Goal: Check status

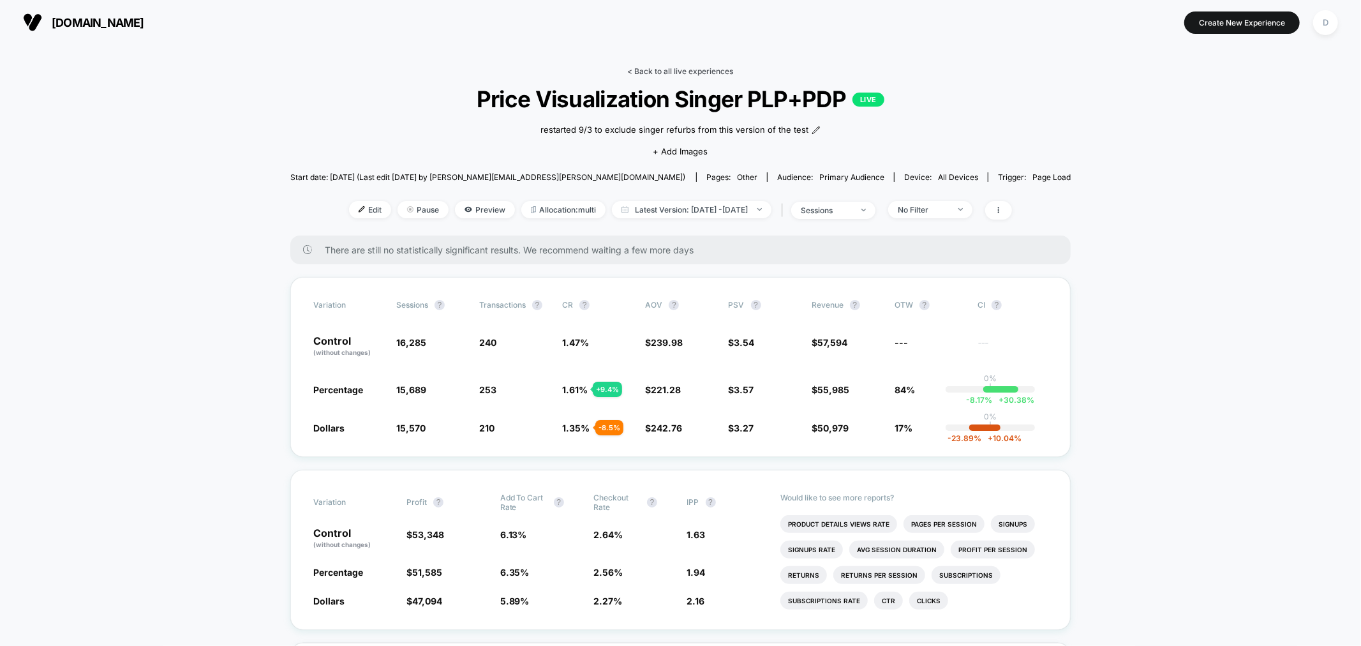
click at [642, 71] on link "< Back to all live experiences" at bounding box center [681, 71] width 106 height 10
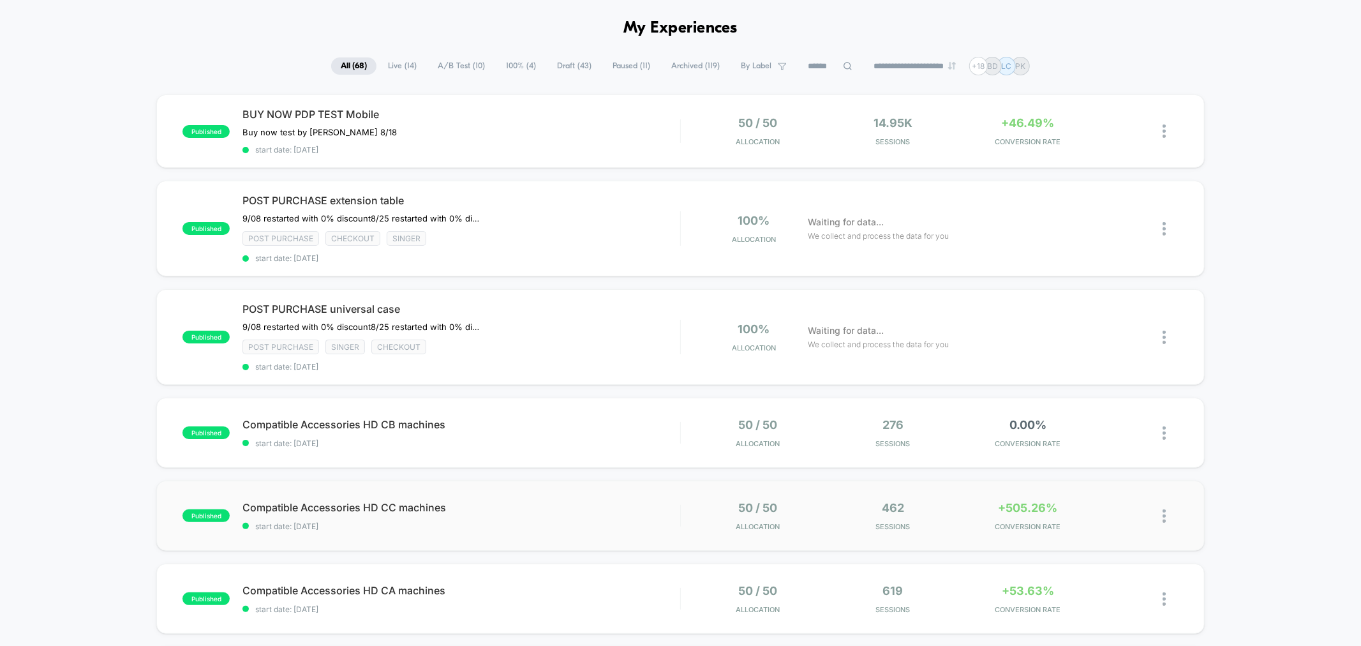
scroll to position [23, 0]
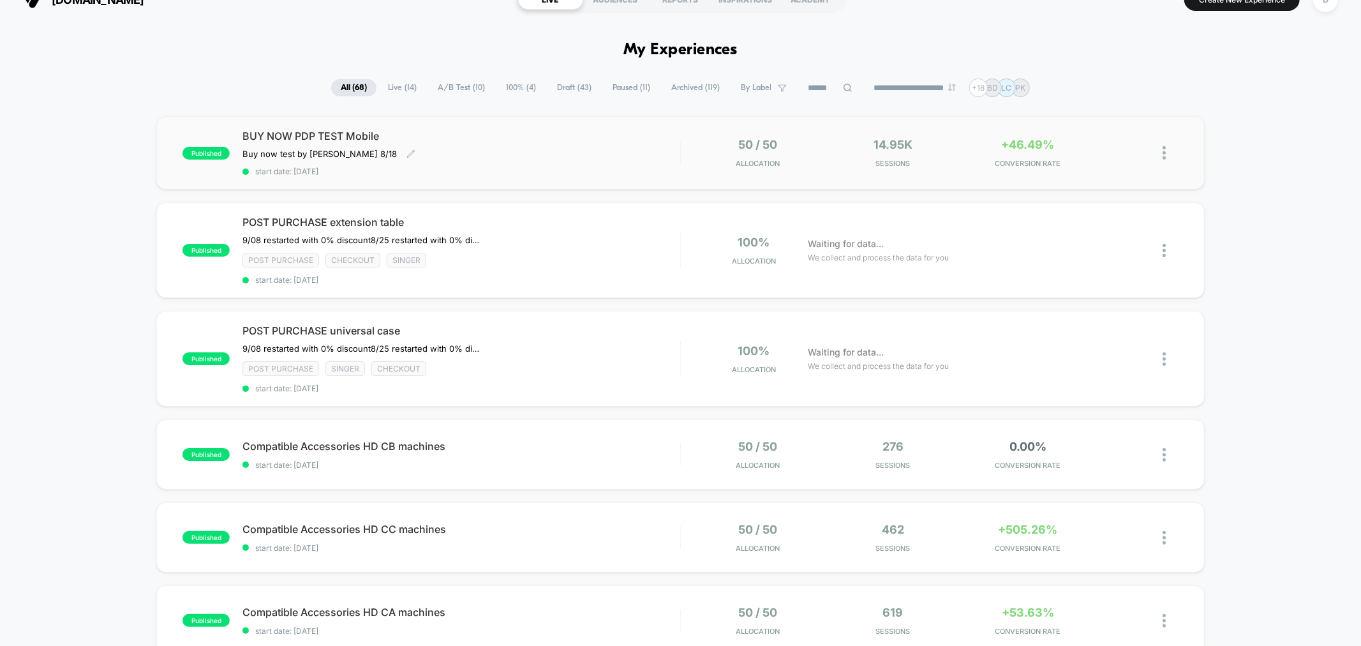
click at [376, 169] on span "start date: [DATE]" at bounding box center [460, 171] width 437 height 10
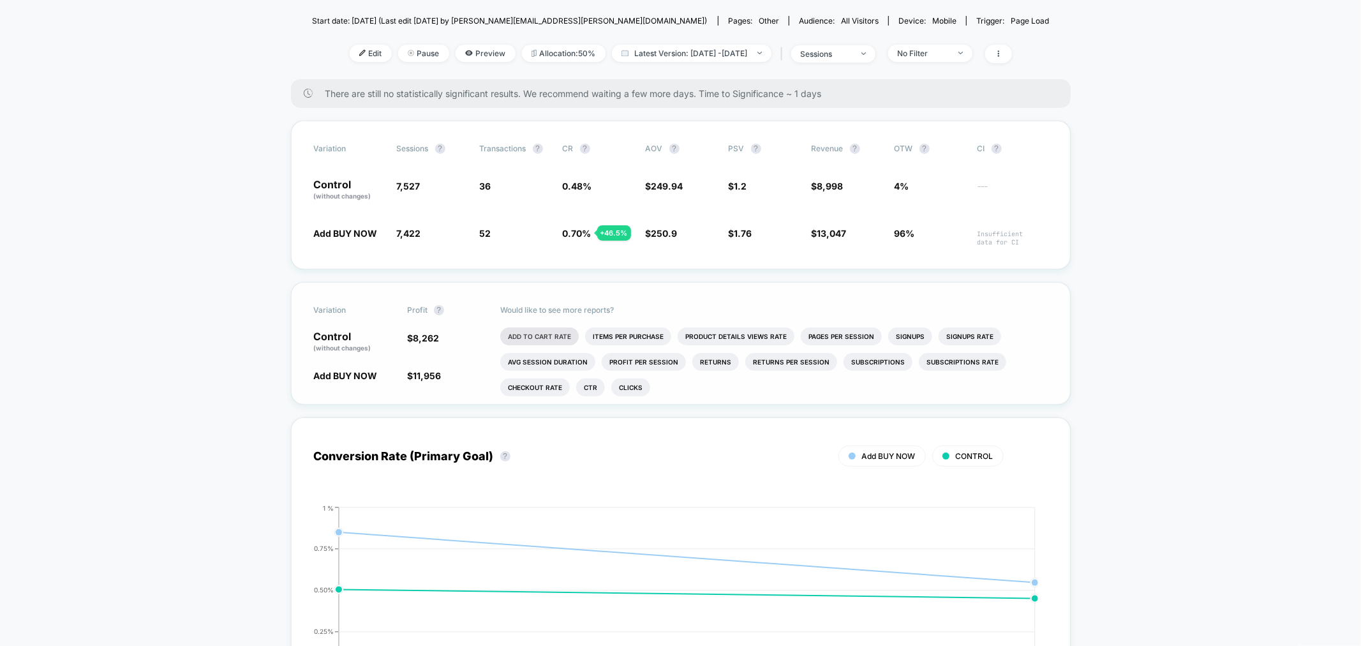
scroll to position [165, 0]
